Goal: Register for event/course

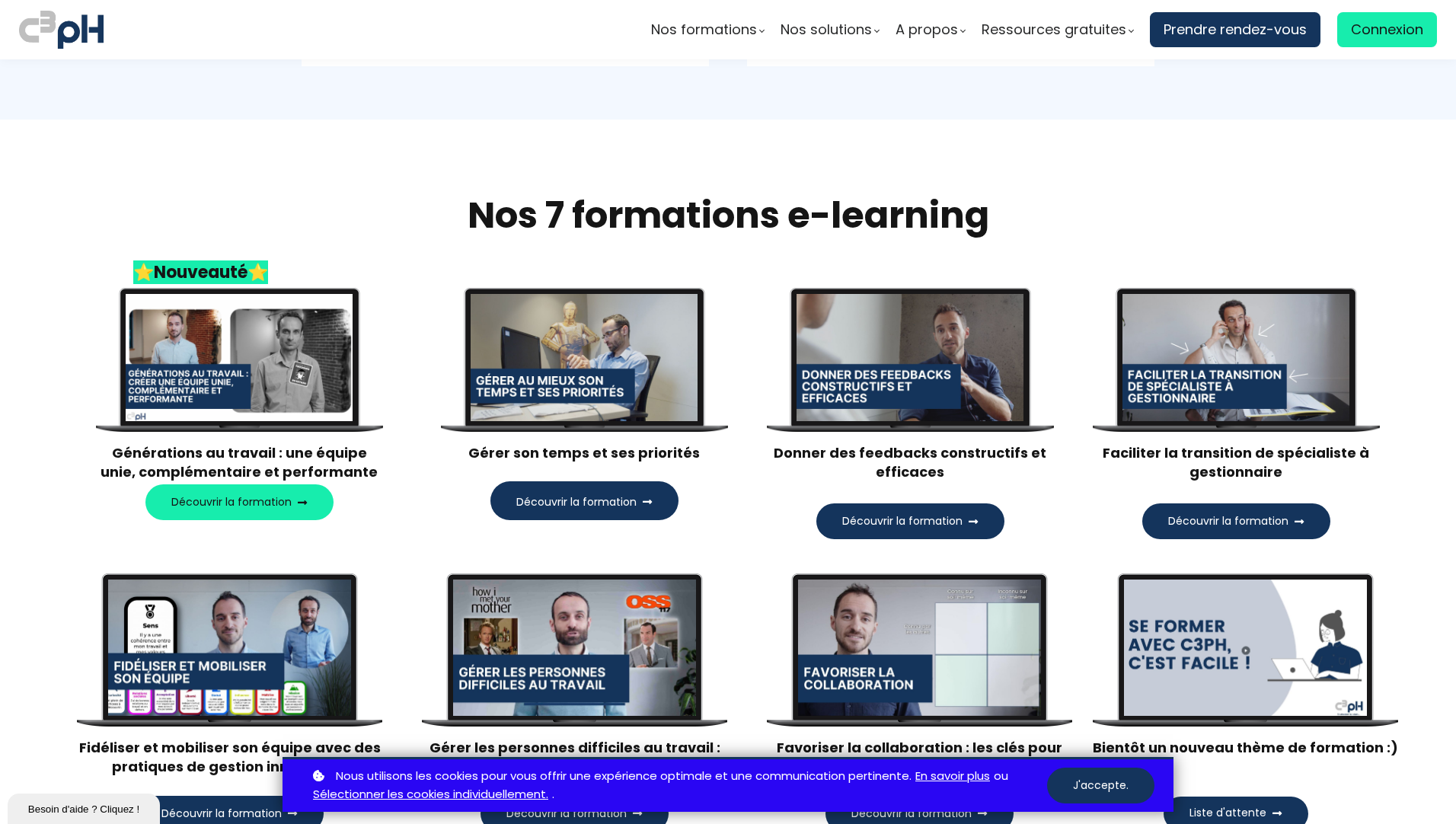
scroll to position [838, 0]
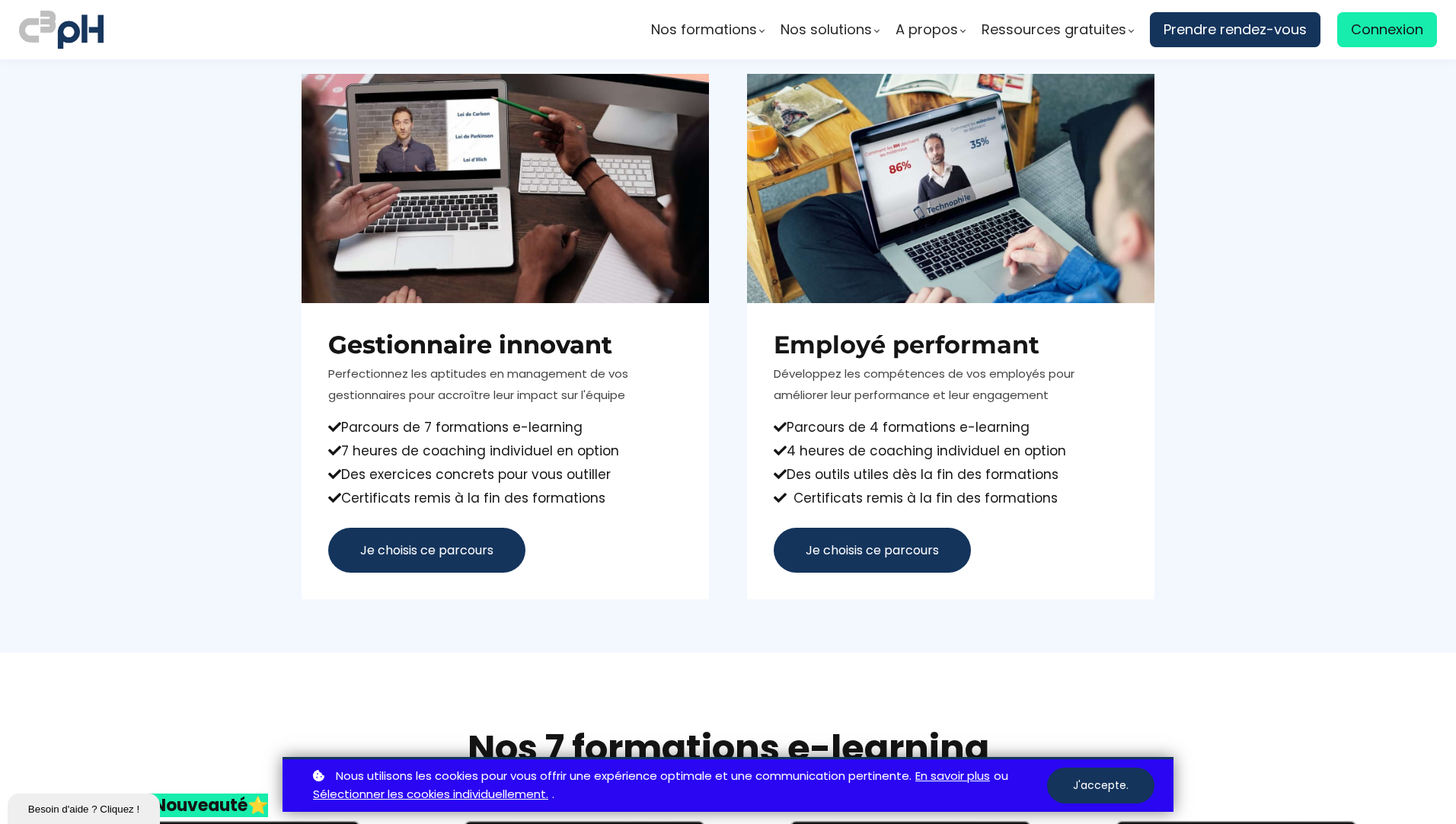
click at [868, 548] on span "Je choisis ce parcours" at bounding box center [873, 551] width 134 height 19
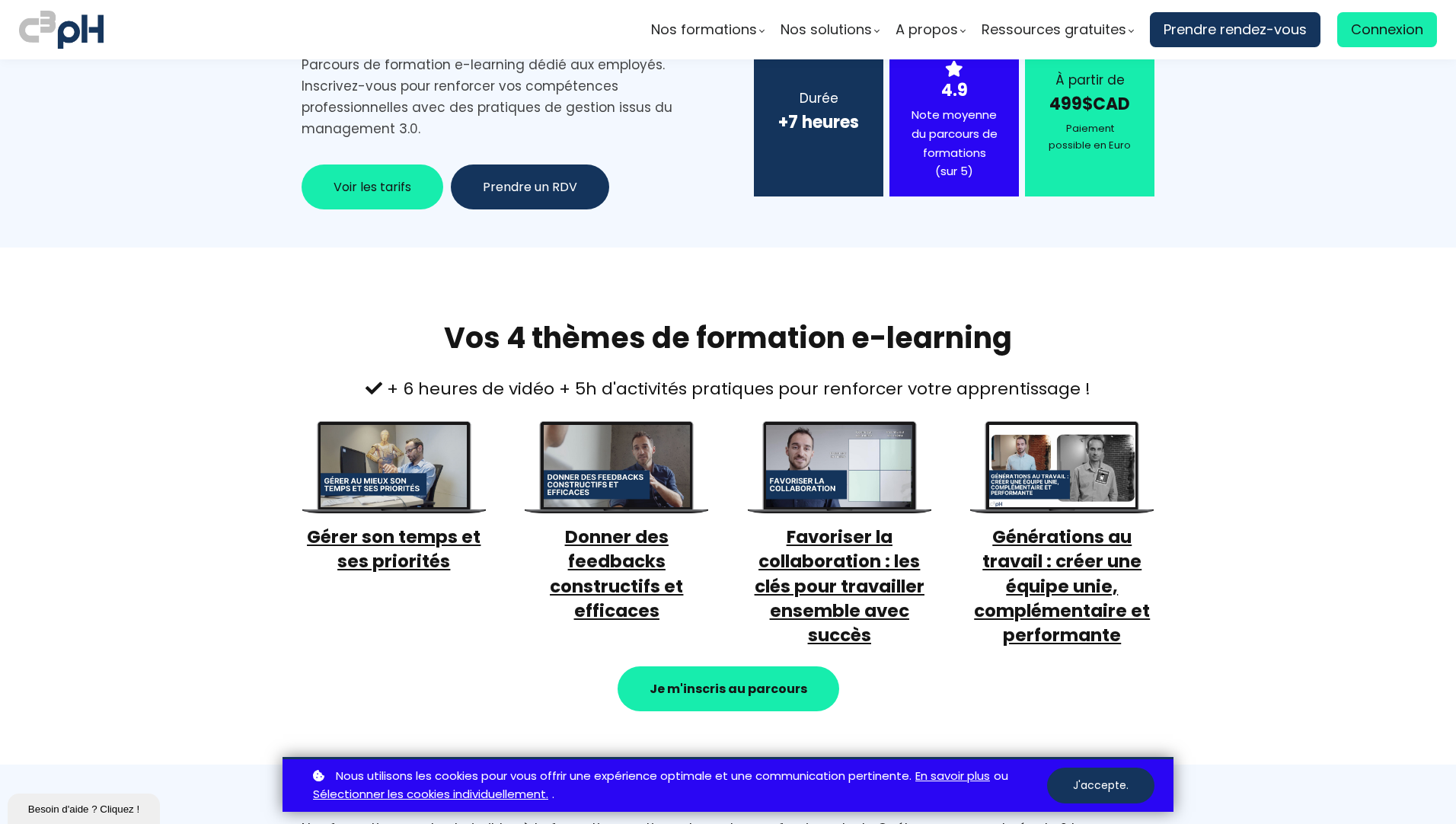
scroll to position [381, 0]
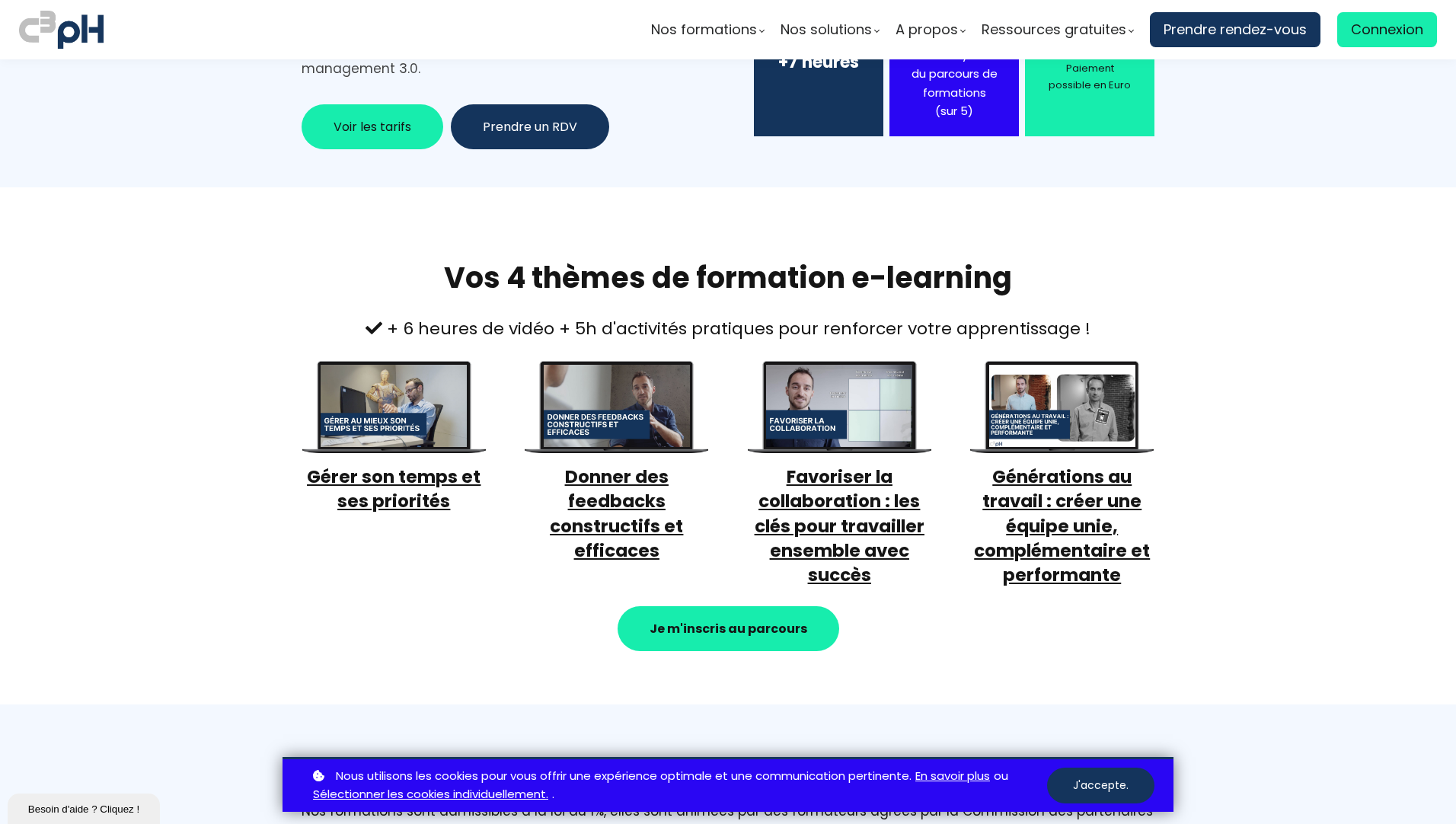
click at [618, 483] on span "Donner des feedbacks constructifs et efficaces" at bounding box center [616, 513] width 134 height 98
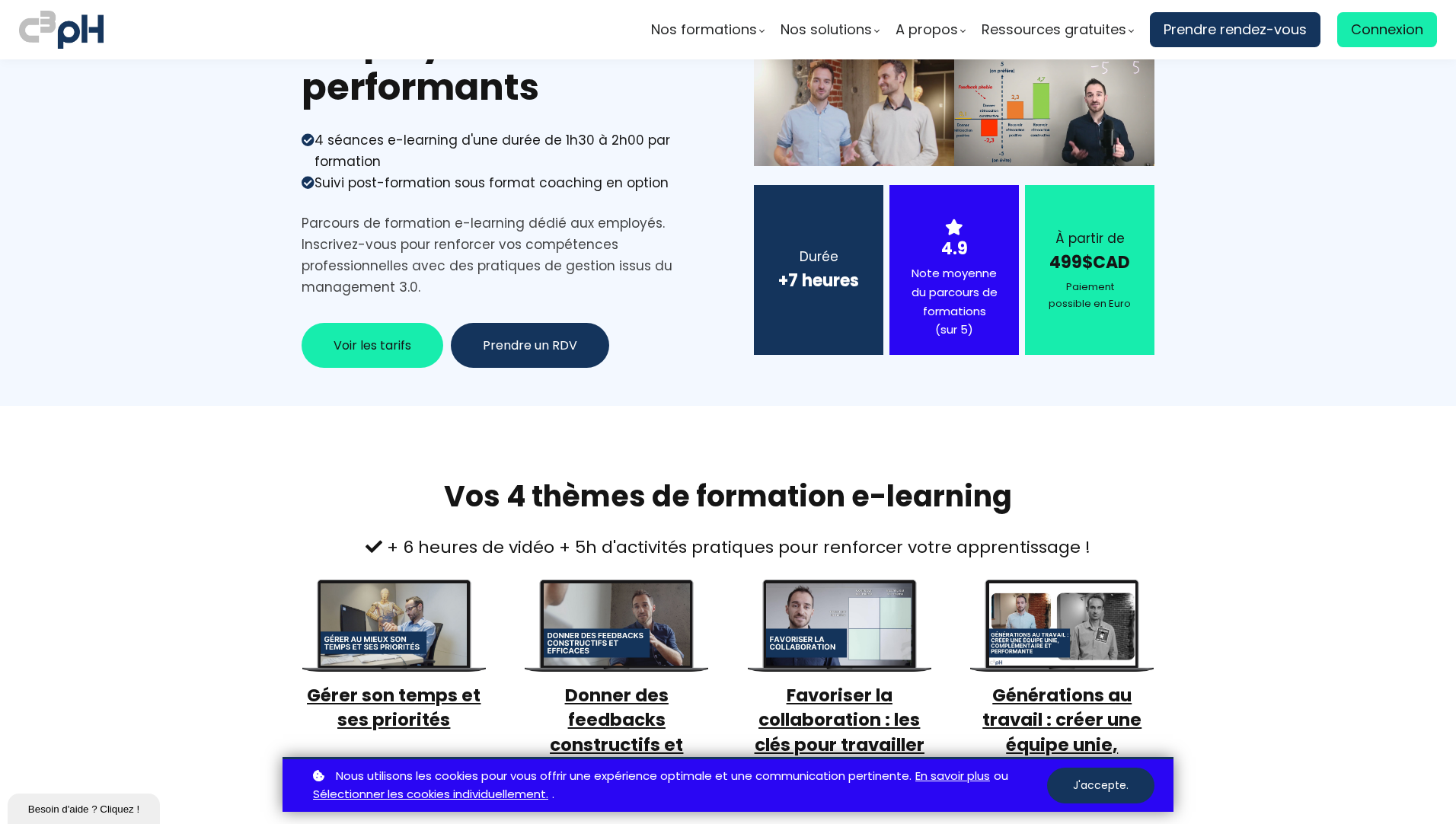
scroll to position [152, 0]
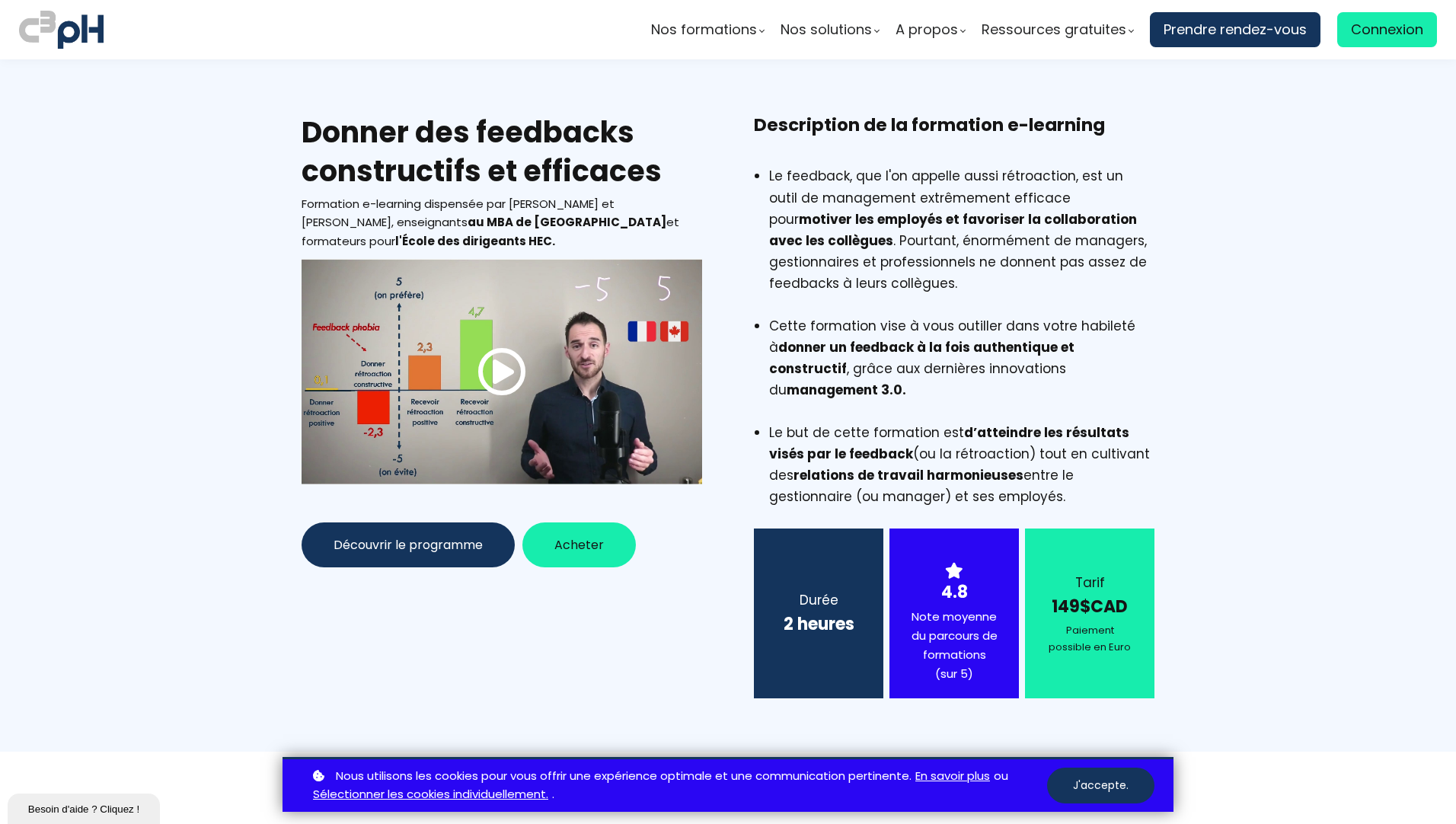
click at [497, 365] on span at bounding box center [502, 371] width 49 height 49
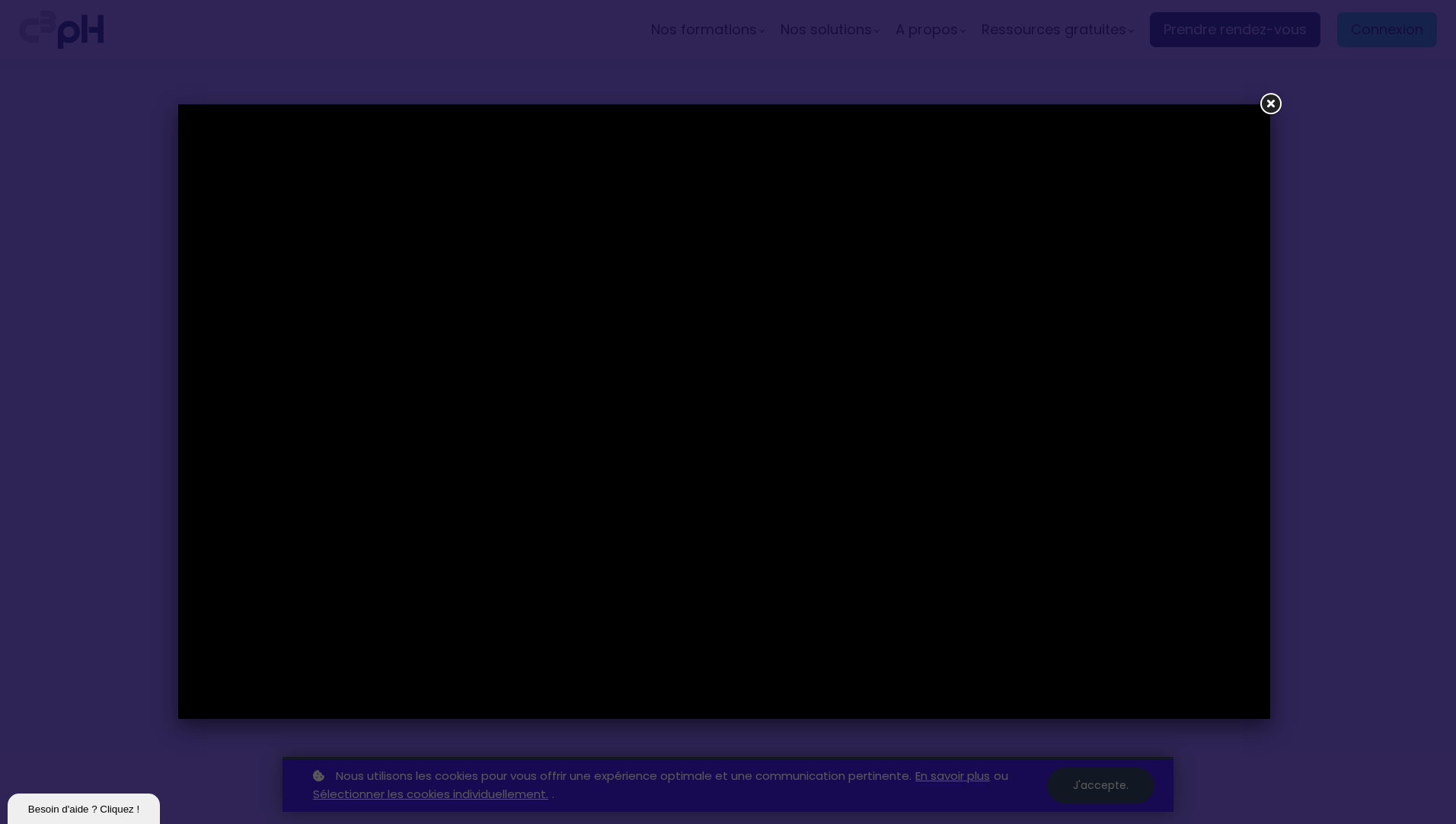
click at [1267, 98] on link at bounding box center [1270, 104] width 27 height 27
